Goal: Register for event/course

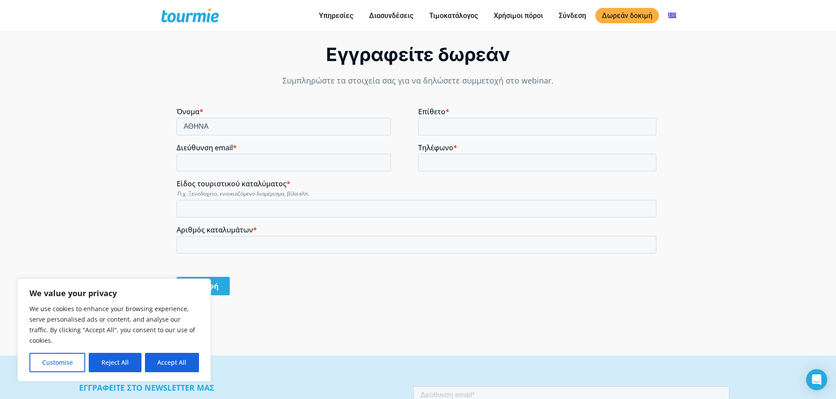
type input "ΑΘΗΝΑ"
type input "ΚΩΝΣΤΑΝΤΑΡΑ"
type input "[EMAIL_ADDRESS][DOMAIN_NAME]"
click at [220, 211] on input "Είδος τουριστικού καταλύματος *" at bounding box center [416, 209] width 480 height 18
type input "d"
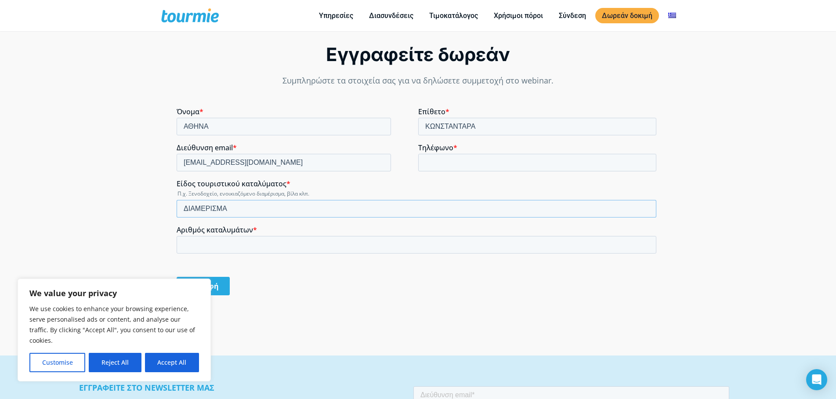
type input "ΔΙΑΜΕΡΙΣΜΑ"
click at [218, 245] on input "Αριθμός καταλυμάτων *" at bounding box center [416, 245] width 480 height 18
type input "1"
click at [211, 285] on input "Εγγραφή" at bounding box center [202, 286] width 53 height 18
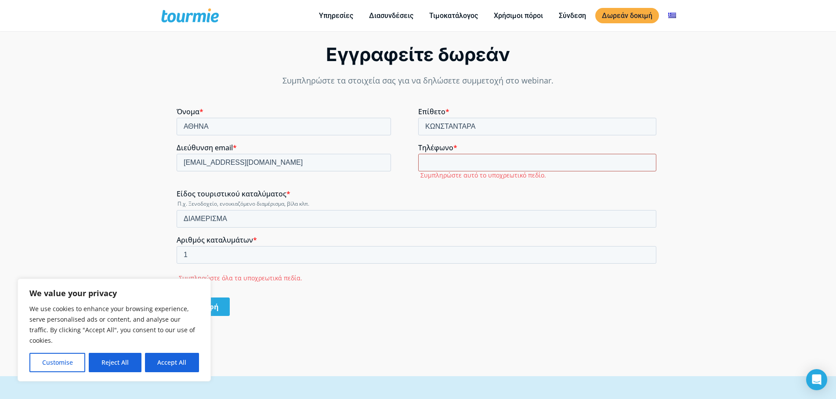
click at [426, 163] on input "Τηλέφωνο *" at bounding box center [537, 163] width 238 height 18
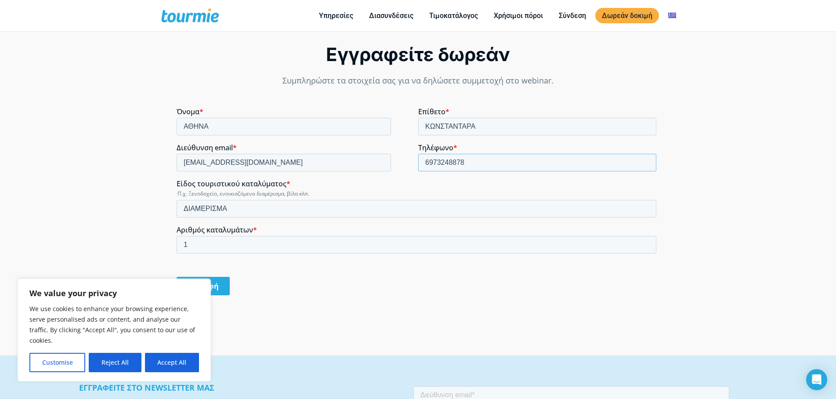
type input "6973248878"
click at [210, 286] on input "Εγγραφή" at bounding box center [202, 286] width 53 height 18
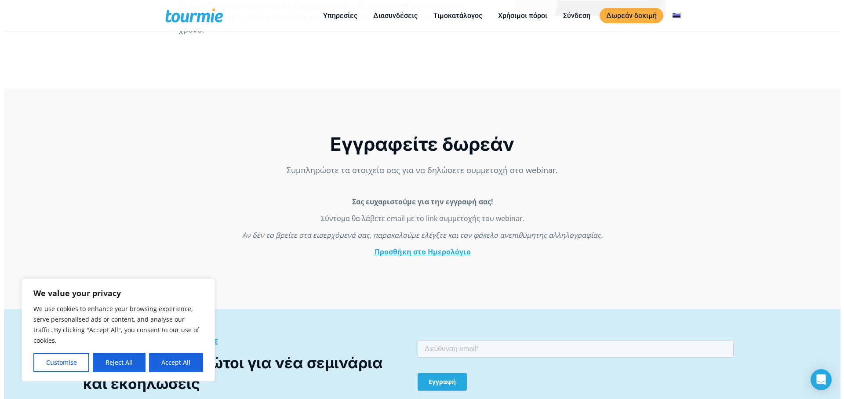
scroll to position [368, 0]
